Goal: Obtain resource: Download file/media

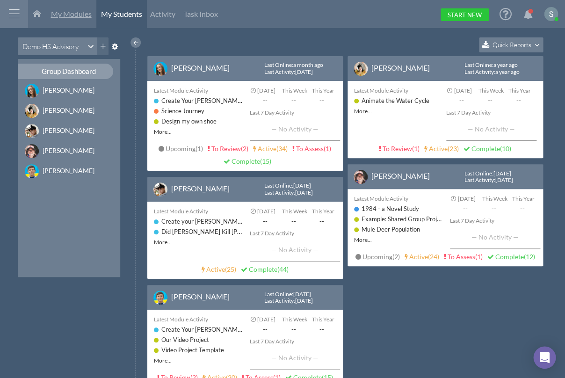
click at [69, 13] on span "My Modules" at bounding box center [71, 13] width 41 height 9
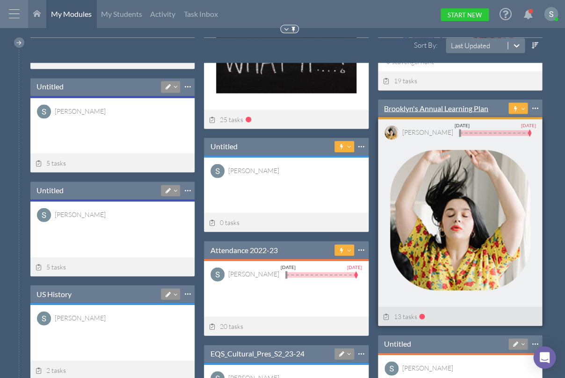
click at [438, 105] on link "Brooklyn's Annual Learning Plan" at bounding box center [436, 108] width 104 height 10
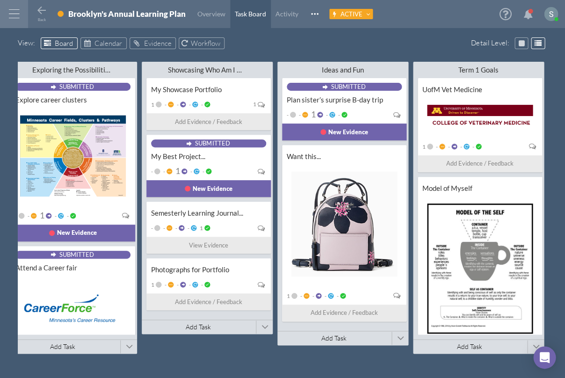
click at [241, 363] on div "View : Board Calendar Evidence Workflow Detail Level : Exploring the Possibilit…" at bounding box center [282, 207] width 565 height 341
drag, startPoint x: 240, startPoint y: 364, endPoint x: 220, endPoint y: 362, distance: 19.7
click at [220, 361] on div "Exploring the Possibilities Minimize This Column All Others All Left All Right …" at bounding box center [283, 210] width 530 height 303
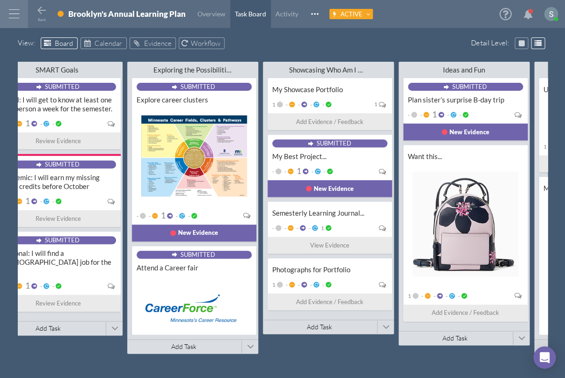
scroll to position [0, 16]
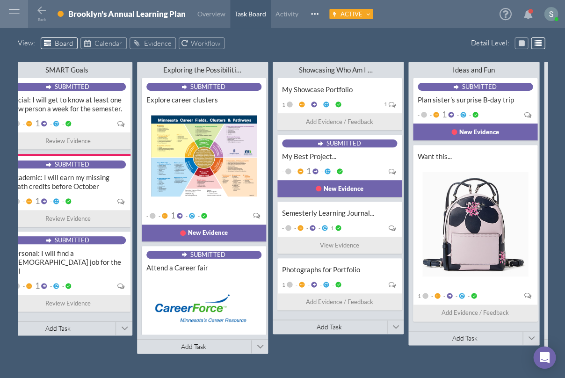
click at [307, 14] on div at bounding box center [314, 11] width 14 height 28
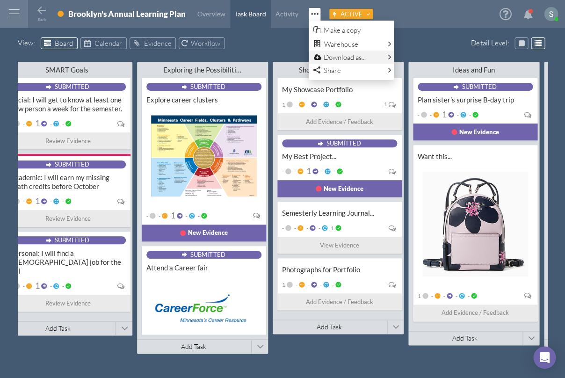
click at [346, 57] on link "Download as..." at bounding box center [355, 57] width 83 height 10
click at [418, 71] on link "Importable Module" at bounding box center [435, 73] width 83 height 14
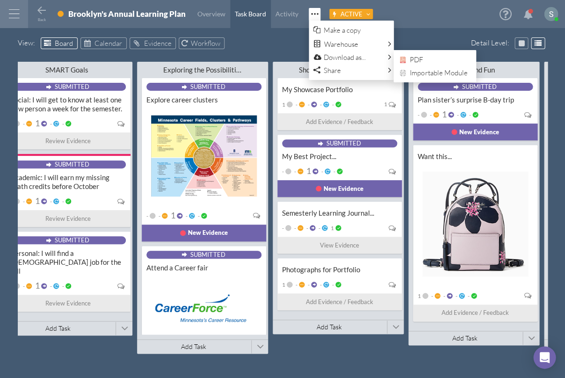
click at [314, 14] on span at bounding box center [315, 14] width 12 height 13
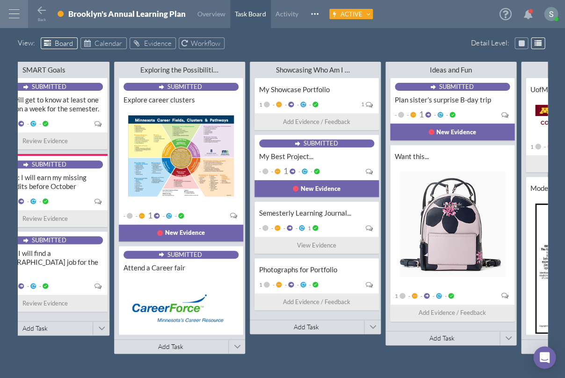
scroll to position [0, 37]
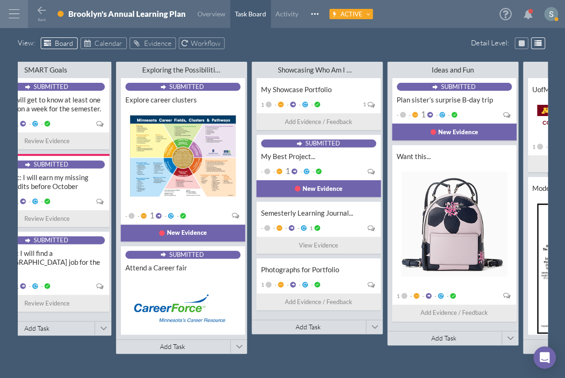
click at [8, 8] on div at bounding box center [14, 14] width 28 height 28
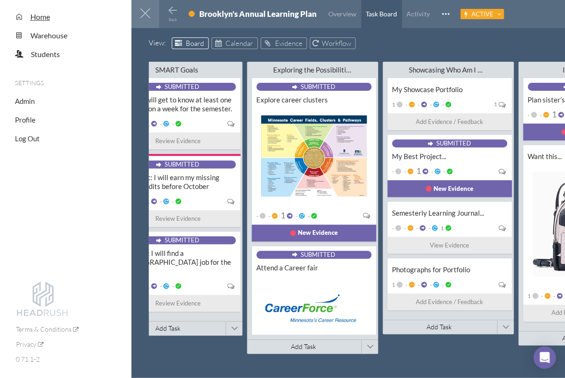
click at [33, 15] on span "Home" at bounding box center [40, 16] width 20 height 9
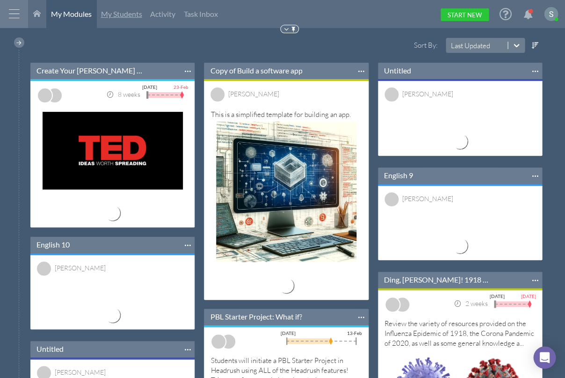
scroll to position [187, 164]
